Goal: Information Seeking & Learning: Find specific fact

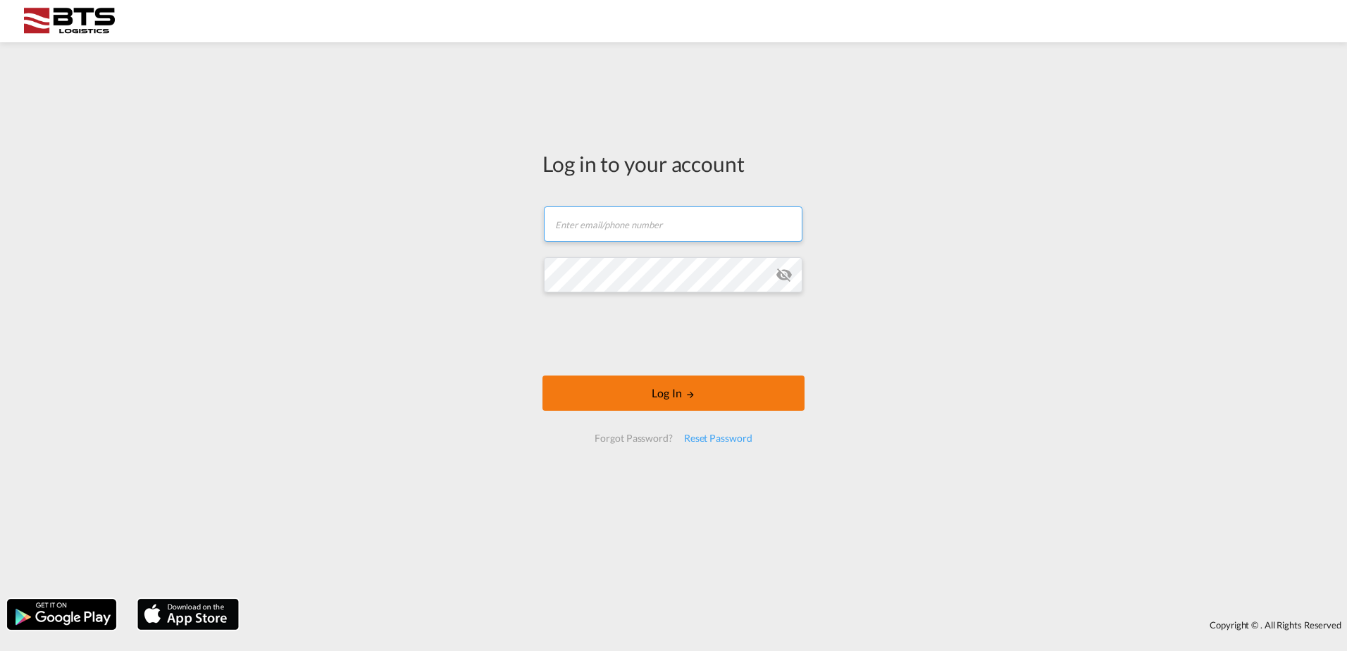
type input "[DOMAIN_NAME][EMAIL_ADDRESS][DOMAIN_NAME]"
click at [633, 389] on button "Log In" at bounding box center [673, 392] width 262 height 35
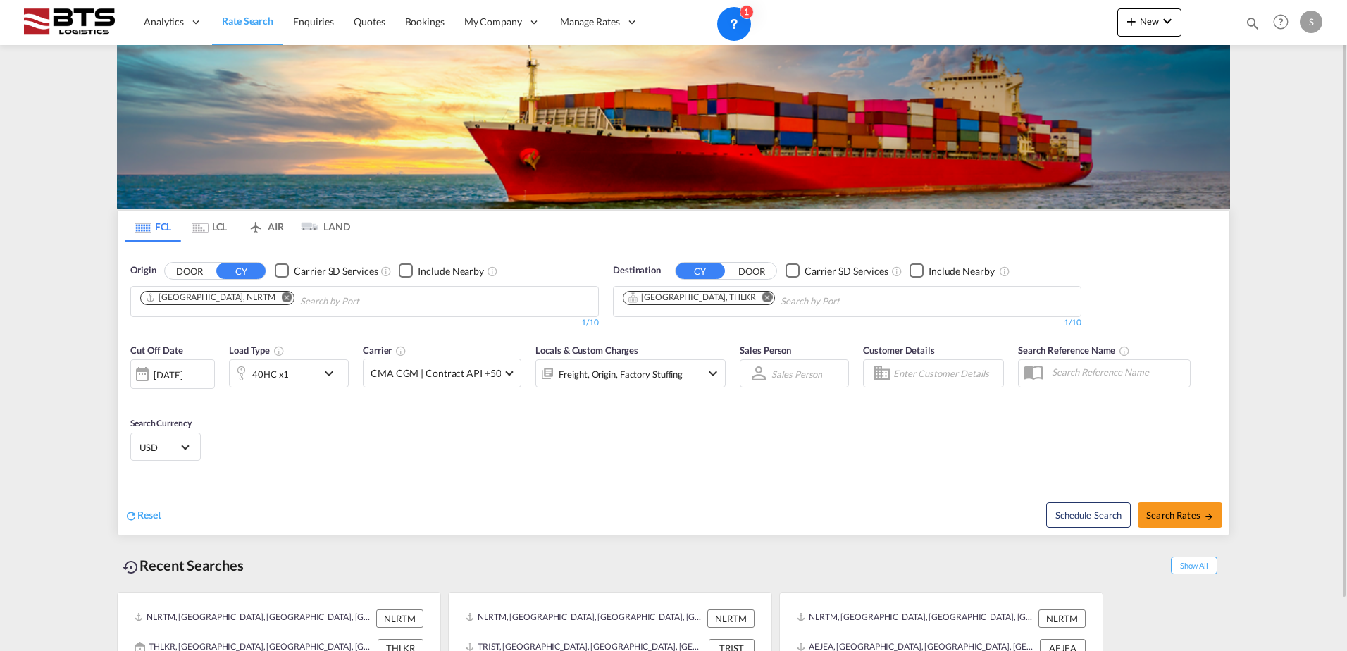
click at [762, 299] on md-icon "Remove" at bounding box center [767, 297] width 11 height 11
paste input "[PERSON_NAME]"
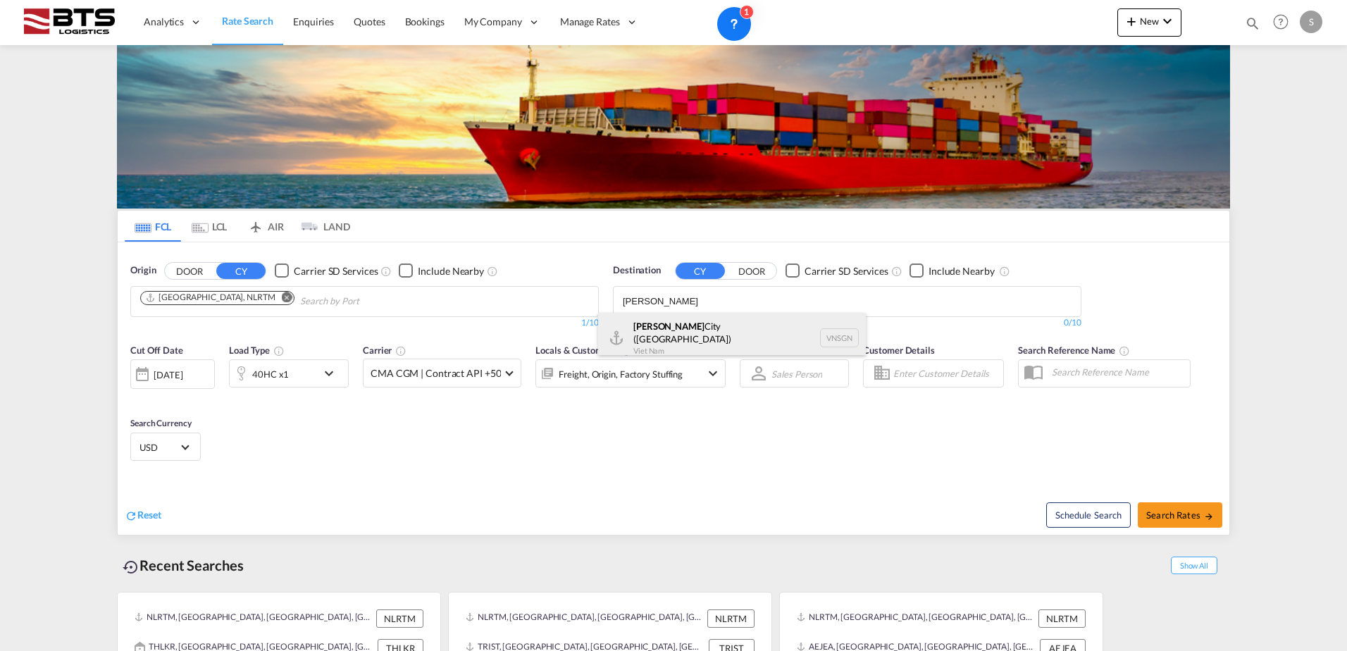
type input "[PERSON_NAME]"
click at [723, 323] on div "[GEOGRAPHIC_DATA] ([GEOGRAPHIC_DATA]) [GEOGRAPHIC_DATA] VNSGN" at bounding box center [732, 338] width 268 height 51
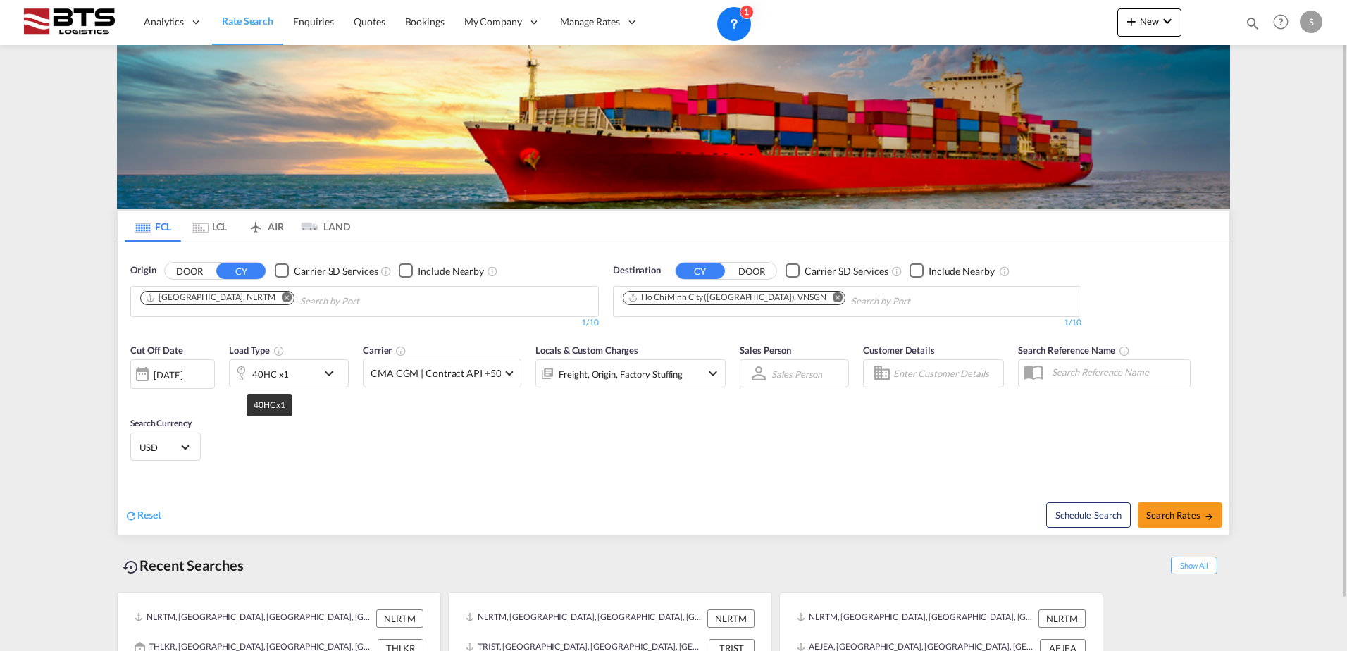
click at [256, 376] on div "40HC x1" at bounding box center [270, 374] width 37 height 20
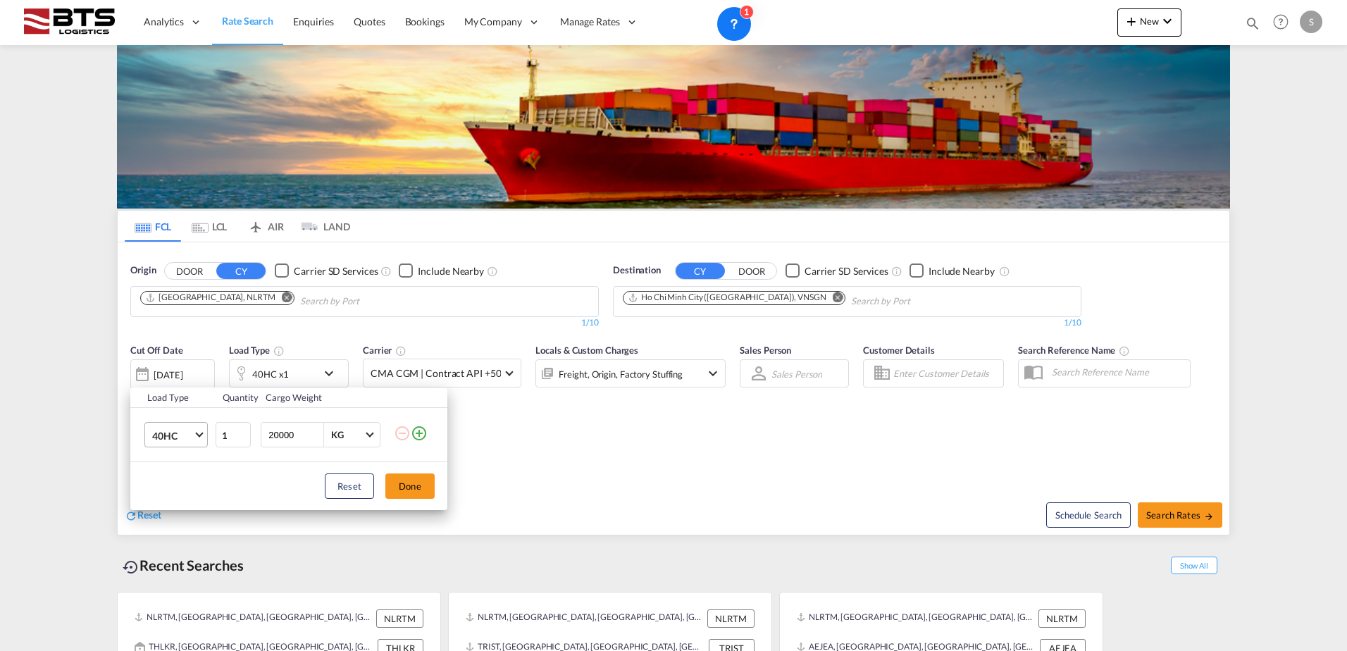
click at [183, 437] on span "40HC" at bounding box center [172, 436] width 41 height 14
click at [192, 375] on md-option "20GP" at bounding box center [189, 368] width 96 height 34
click at [407, 487] on button "Done" at bounding box center [409, 485] width 49 height 25
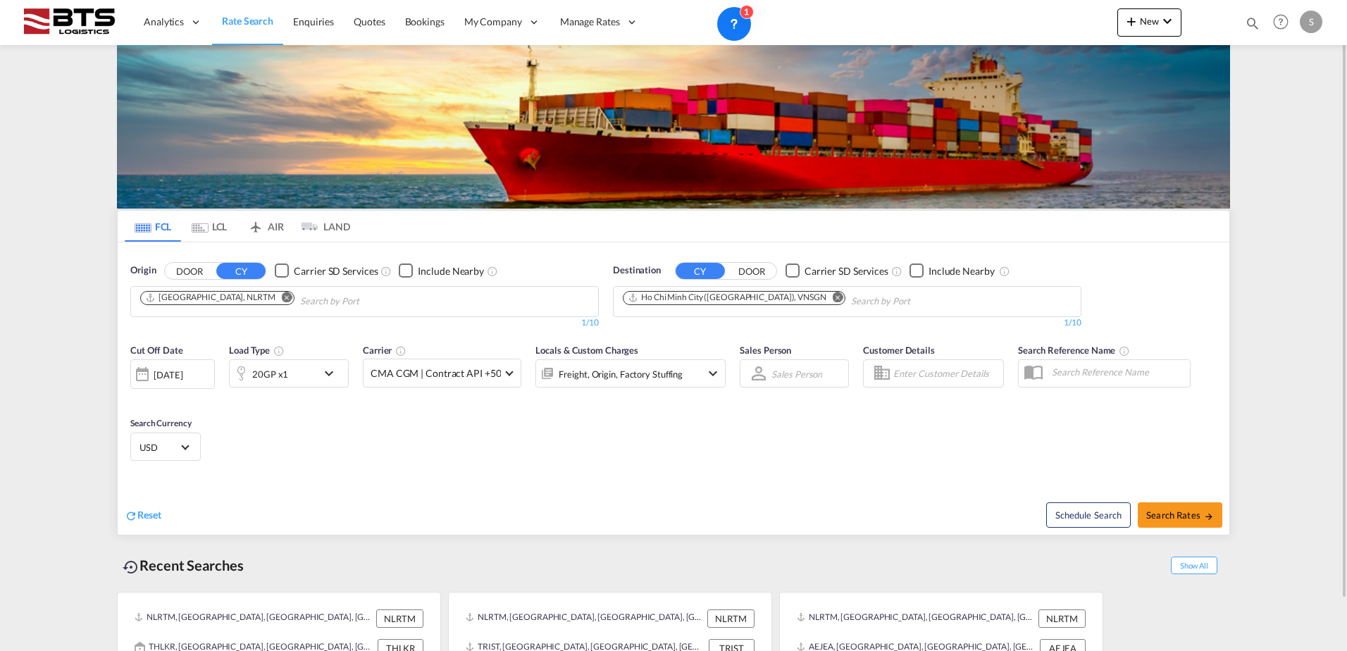
click at [382, 414] on div "Cut Off Date [DATE] [DATE] Load Type 20GP x1 Carrier CMA CGM | Contract API +50…" at bounding box center [674, 404] width 1112 height 137
click at [1194, 514] on span "Search Rates" at bounding box center [1180, 514] width 68 height 11
type input "NLRTM to VNSGN / [DATE]"
